Goal: Find specific page/section: Find specific page/section

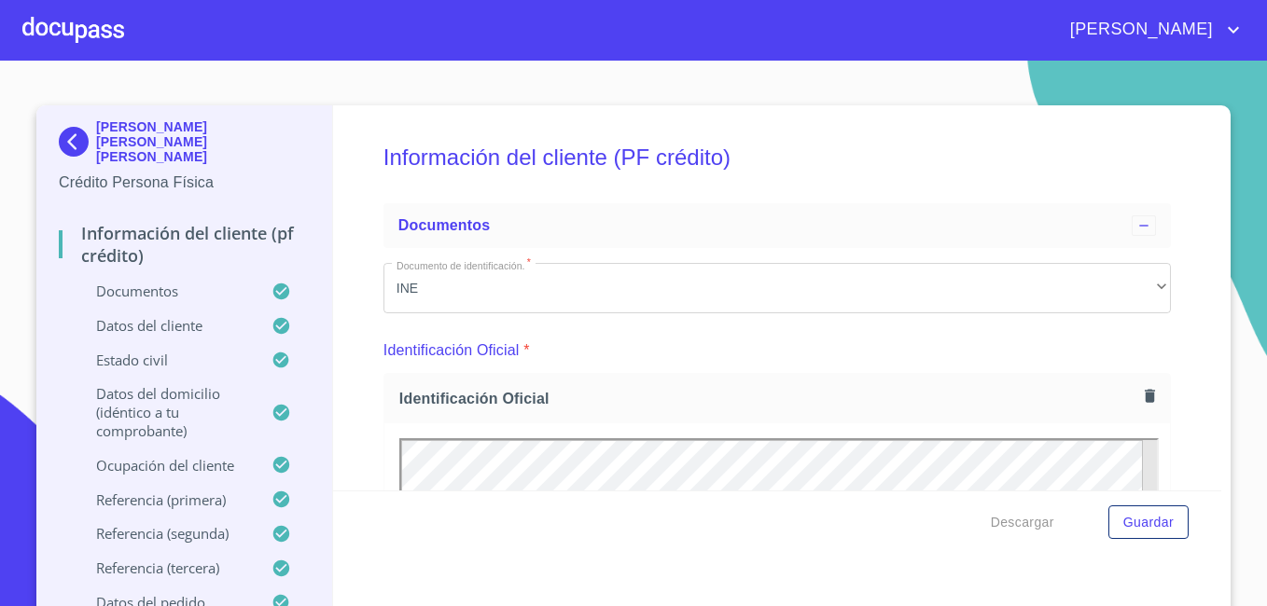
click at [67, 129] on img at bounding box center [77, 142] width 37 height 30
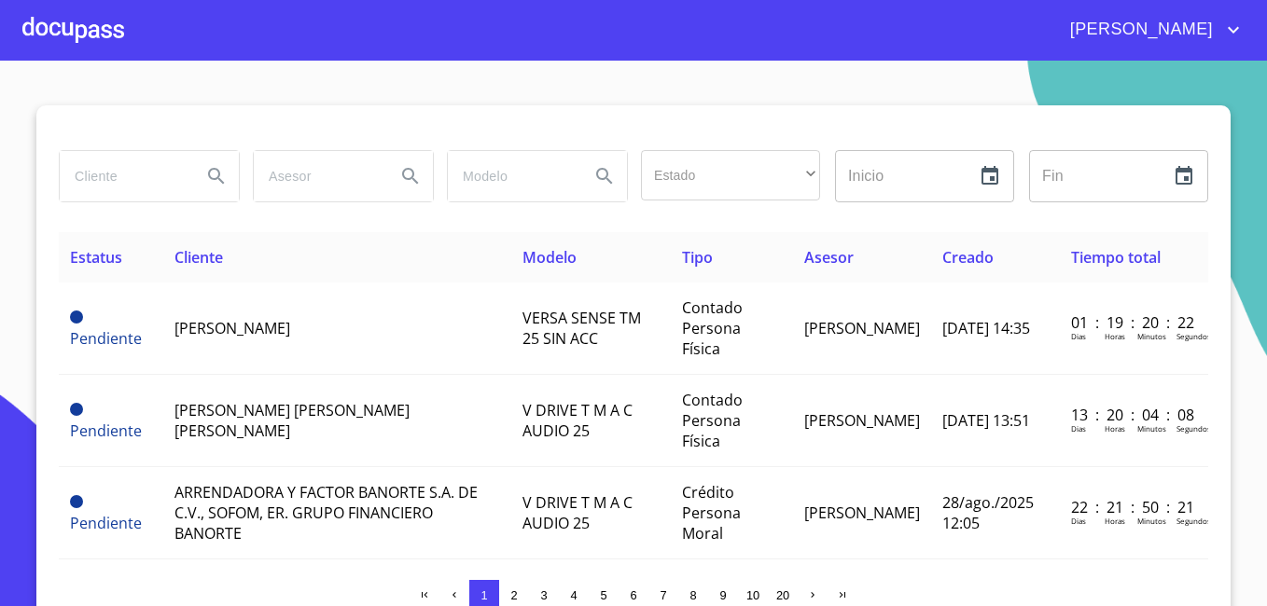
click at [103, 175] on input "search" at bounding box center [123, 176] width 127 height 50
type input "[PERSON_NAME]"
click at [208, 170] on icon "Search" at bounding box center [216, 176] width 16 height 16
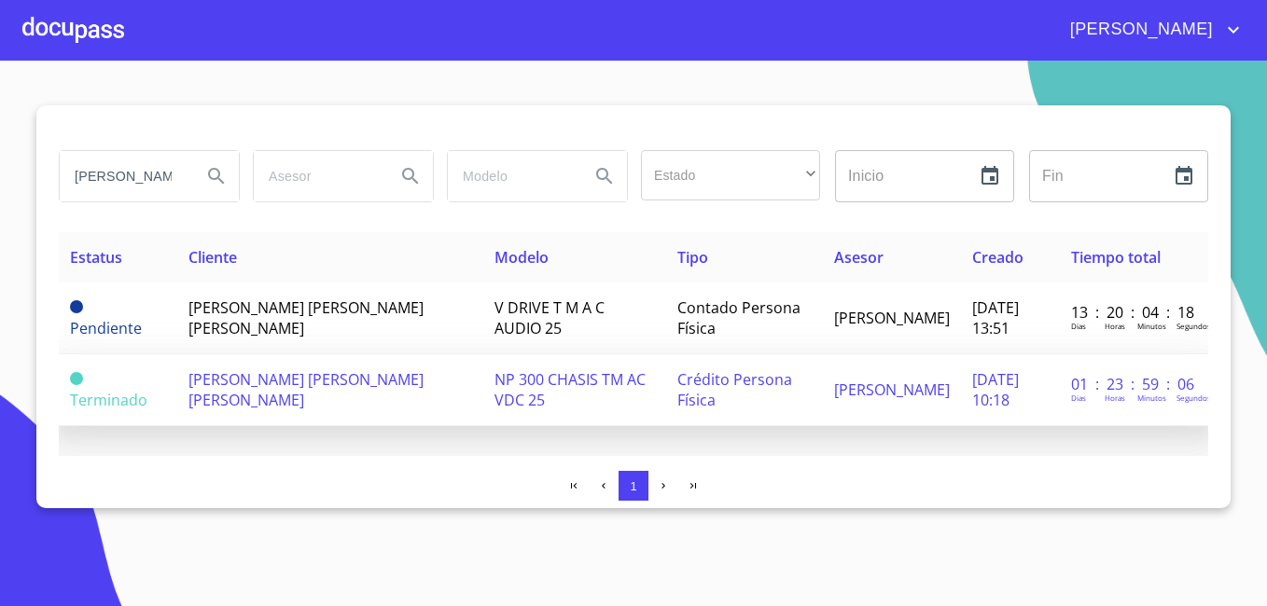
click at [234, 383] on span "[PERSON_NAME] [PERSON_NAME] [PERSON_NAME]" at bounding box center [305, 389] width 235 height 41
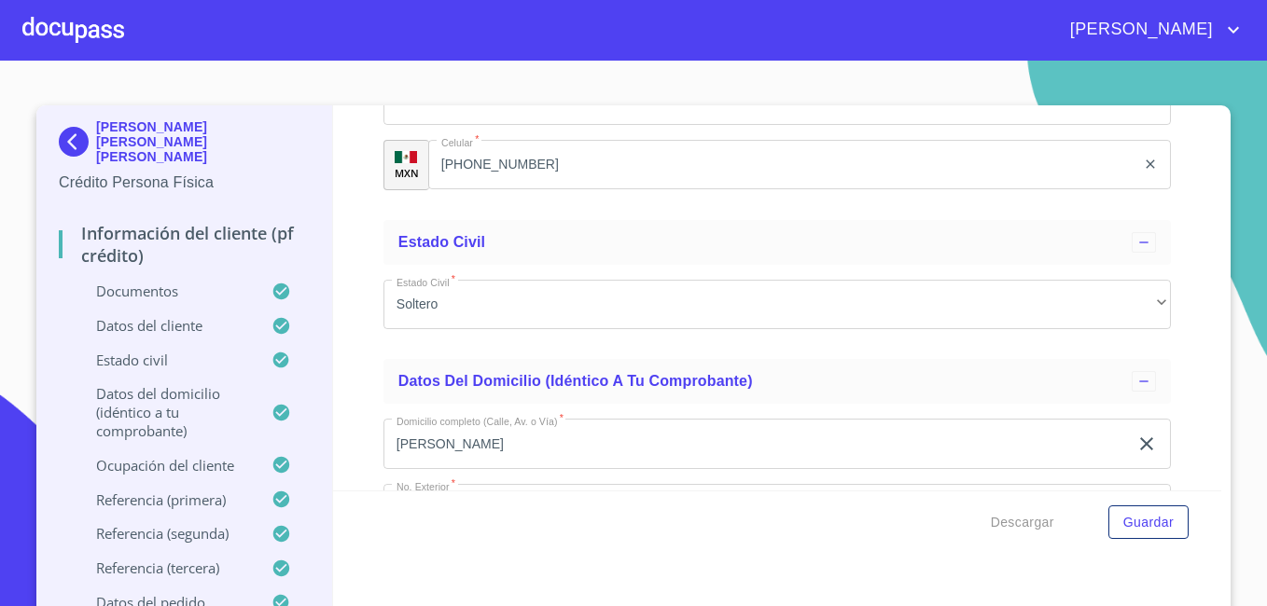
scroll to position [5038, 0]
